Goal: Information Seeking & Learning: Learn about a topic

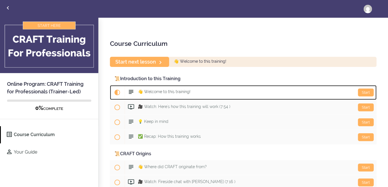
click at [158, 93] on span "👋 Welcome to this training!" at bounding box center [164, 92] width 52 height 5
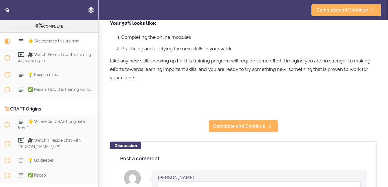
scroll to position [169, 0]
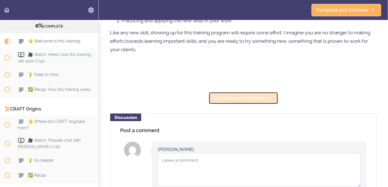
click at [268, 97] on icon at bounding box center [270, 99] width 7 height 6
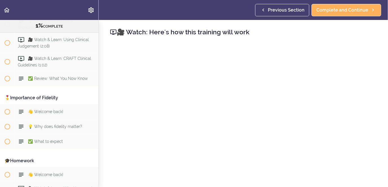
scroll to position [306, 0]
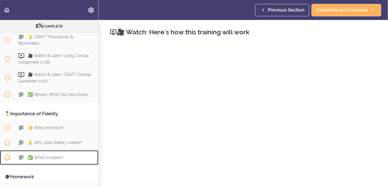
click at [22, 156] on icon at bounding box center [21, 158] width 7 height 7
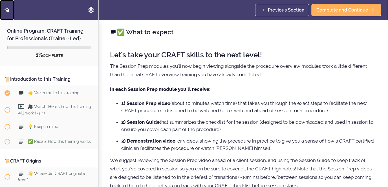
click at [9, 10] on icon "Back to course curriculum" at bounding box center [6, 10] width 7 height 7
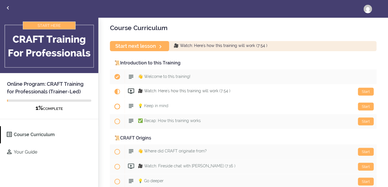
scroll to position [56, 0]
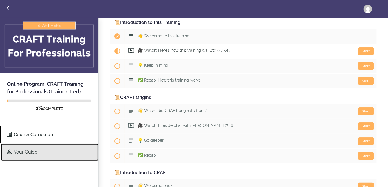
click at [28, 151] on link "Your Guide" at bounding box center [49, 152] width 97 height 17
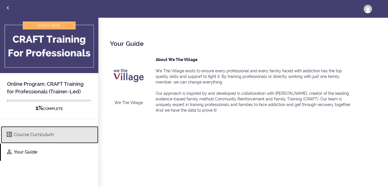
click at [34, 132] on link "Course Curriculum" at bounding box center [49, 134] width 97 height 17
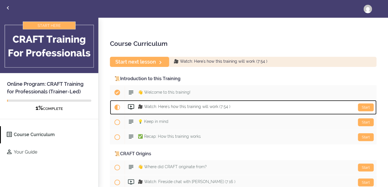
click at [170, 106] on span "🎥 Watch: Here's how this training will work (7:54 )" at bounding box center [184, 107] width 92 height 5
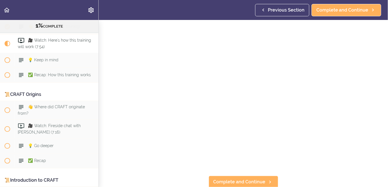
scroll to position [56, 0]
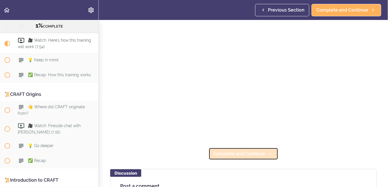
click at [237, 153] on span "Complete and Continue" at bounding box center [239, 154] width 52 height 7
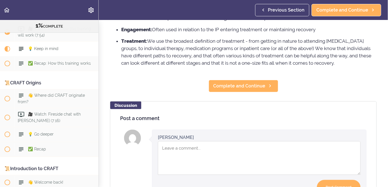
scroll to position [56, 0]
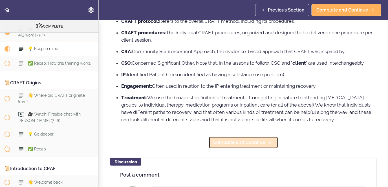
click at [235, 145] on span "Complete and Continue" at bounding box center [239, 142] width 52 height 7
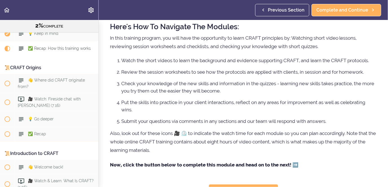
scroll to position [56, 0]
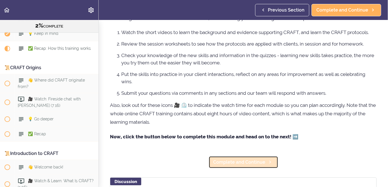
click at [245, 163] on span "Complete and Continue" at bounding box center [239, 162] width 52 height 7
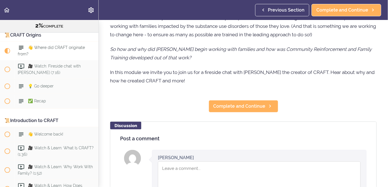
scroll to position [113, 0]
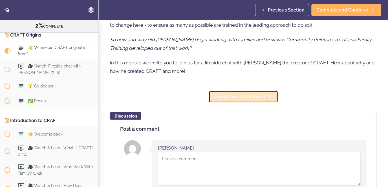
click at [231, 98] on span "Complete and Continue" at bounding box center [239, 97] width 52 height 7
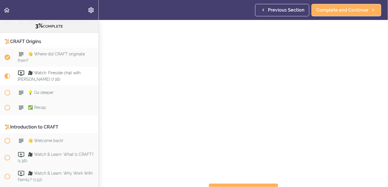
scroll to position [28, 0]
click at [268, 180] on icon at bounding box center [270, 182] width 7 height 6
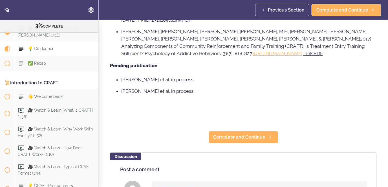
scroll to position [563, 0]
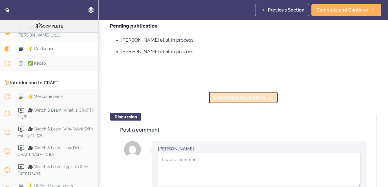
click at [240, 94] on span "Complete and Continue" at bounding box center [239, 97] width 52 height 7
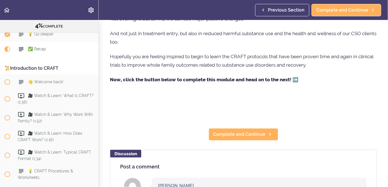
scroll to position [141, 0]
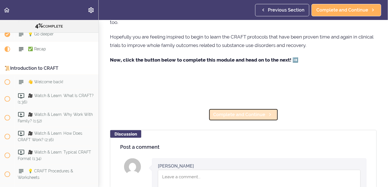
click at [250, 119] on link "Complete and Continue" at bounding box center [243, 115] width 70 height 12
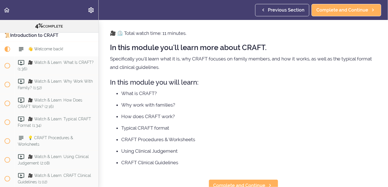
scroll to position [25, 0]
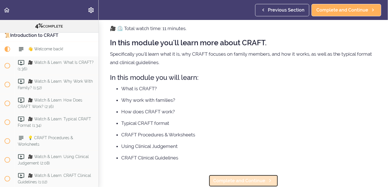
click at [238, 178] on span "Complete and Continue" at bounding box center [239, 181] width 52 height 7
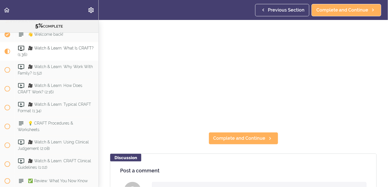
scroll to position [84, 0]
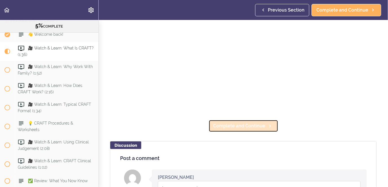
click at [253, 125] on span "Complete and Continue" at bounding box center [239, 126] width 52 height 7
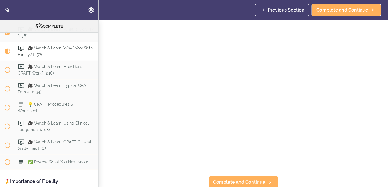
scroll to position [28, 0]
click at [244, 179] on span "Complete and Continue" at bounding box center [239, 182] width 52 height 7
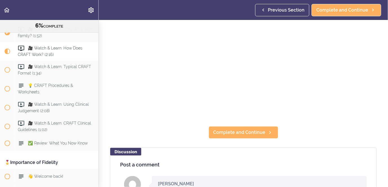
scroll to position [49, 0]
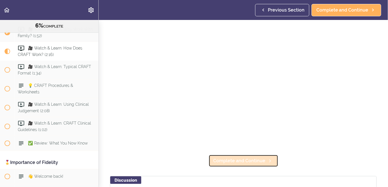
click at [242, 158] on span "Complete and Continue" at bounding box center [239, 161] width 52 height 7
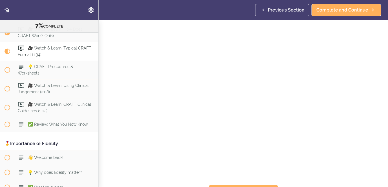
scroll to position [28, 0]
click at [259, 179] on span "Complete and Continue" at bounding box center [239, 182] width 52 height 7
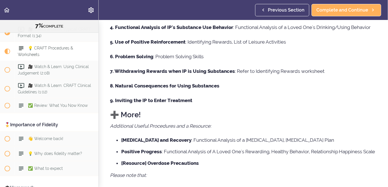
scroll to position [169, 0]
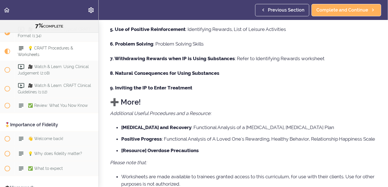
click at [114, 103] on h2 "➕ More!" at bounding box center [243, 102] width 267 height 8
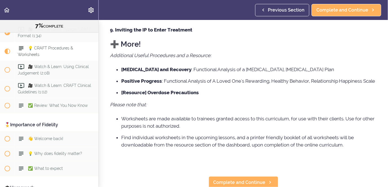
scroll to position [240, 0]
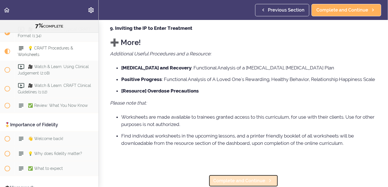
click at [221, 178] on span "Complete and Continue" at bounding box center [239, 181] width 52 height 7
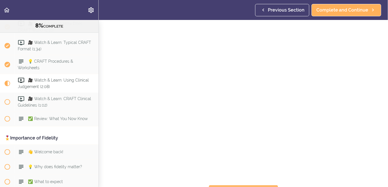
scroll to position [17, 0]
